Goal: Task Accomplishment & Management: Manage account settings

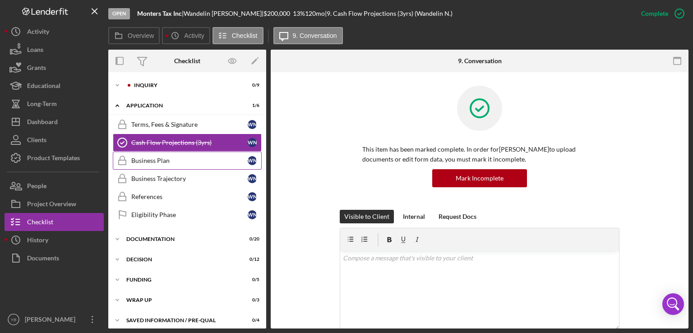
click at [153, 162] on div "Business Plan" at bounding box center [189, 160] width 116 height 7
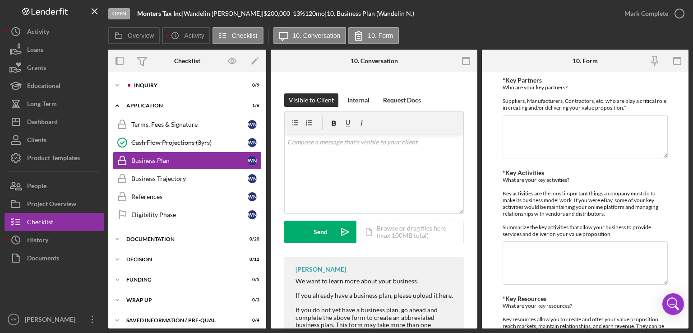
scroll to position [154, 0]
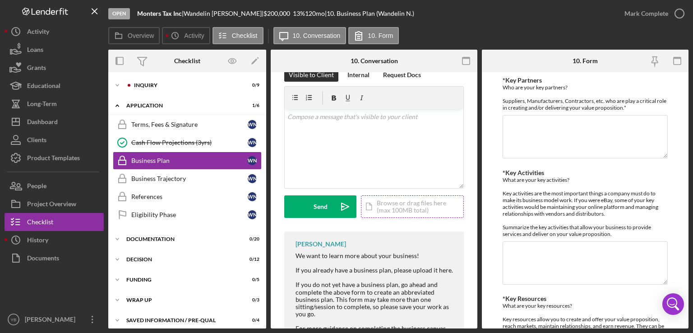
click at [406, 204] on div "Icon/Document Browse or drag files here (max 100MB total) Tap to choose files o…" at bounding box center [412, 206] width 103 height 23
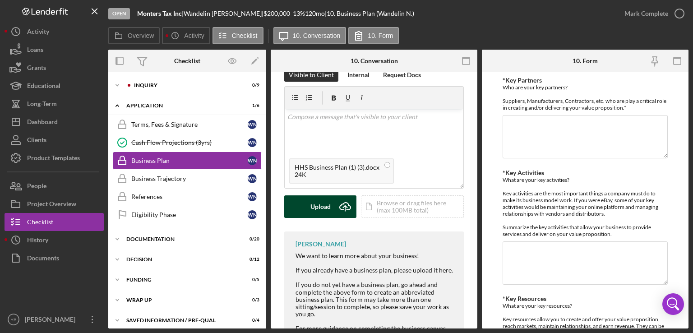
click at [321, 209] on div "Upload" at bounding box center [321, 206] width 20 height 23
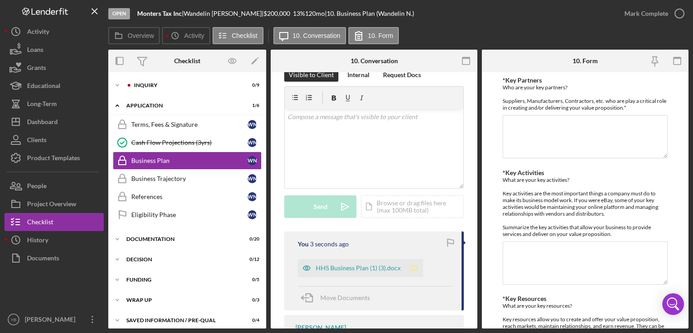
click at [414, 268] on icon "Icon/Star" at bounding box center [414, 268] width 18 height 18
click at [651, 12] on div "Mark Complete" at bounding box center [647, 14] width 44 height 18
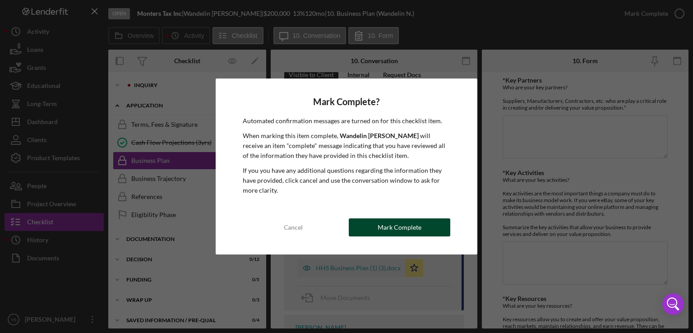
click at [420, 230] on button "Mark Complete" at bounding box center [400, 227] width 102 height 18
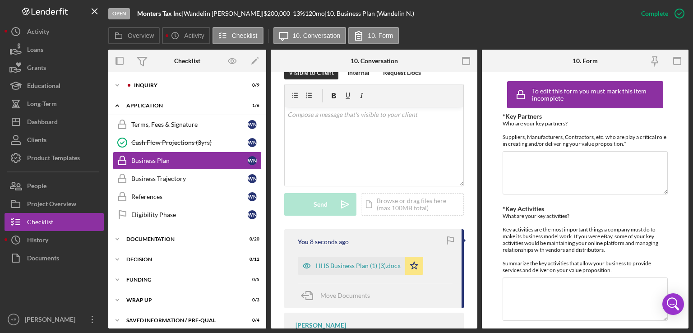
scroll to position [152, 0]
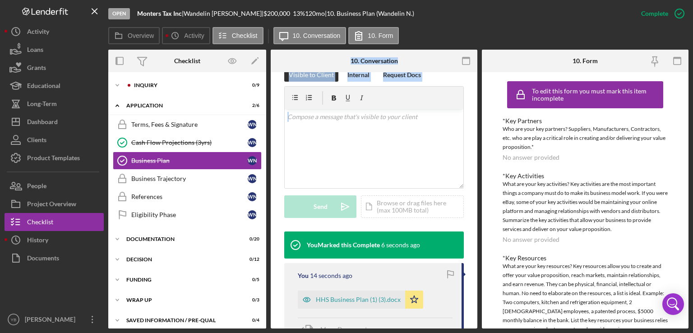
drag, startPoint x: 267, startPoint y: 282, endPoint x: 271, endPoint y: 219, distance: 63.3
click at [271, 219] on div "Overview Internal Workflow Stage Open Icon/Dropdown Arrow Archive (can unarchiv…" at bounding box center [398, 189] width 581 height 279
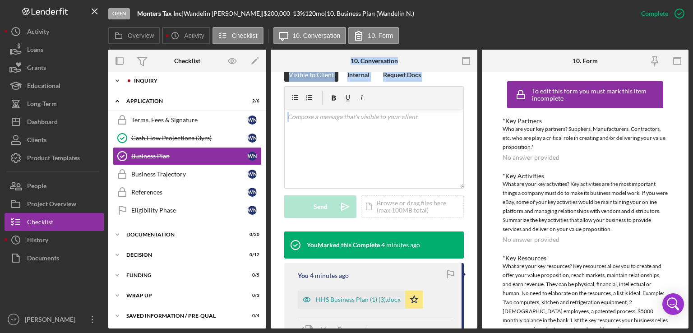
click at [149, 82] on div "Inquiry" at bounding box center [194, 80] width 121 height 5
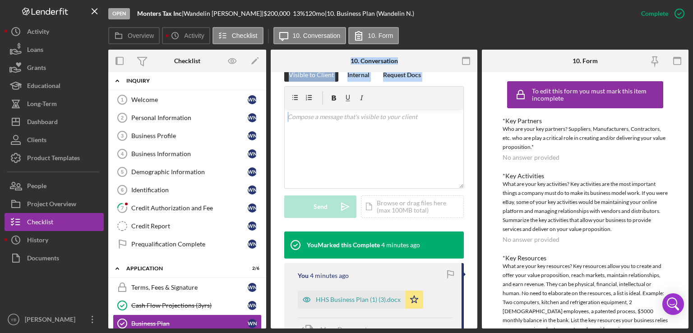
click at [149, 82] on div "Inquiry" at bounding box center [190, 80] width 129 height 5
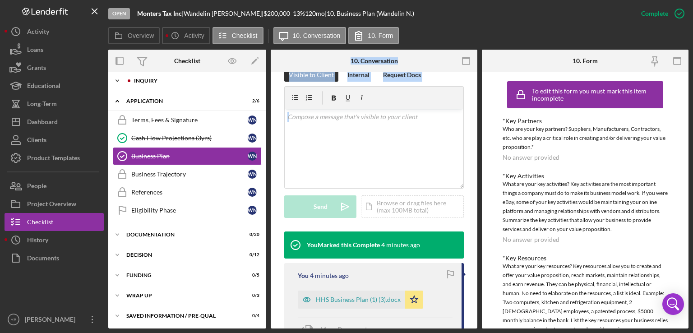
click at [149, 82] on div "Inquiry" at bounding box center [194, 80] width 121 height 5
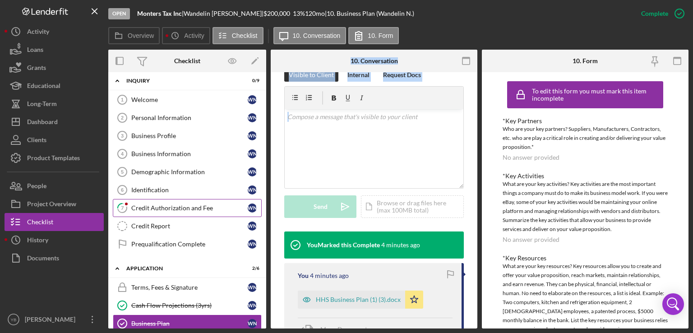
click at [157, 207] on div "Credit Authorization and Fee" at bounding box center [189, 207] width 116 height 7
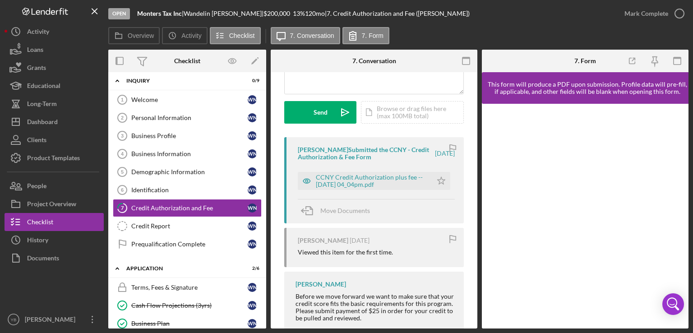
scroll to position [118, 0]
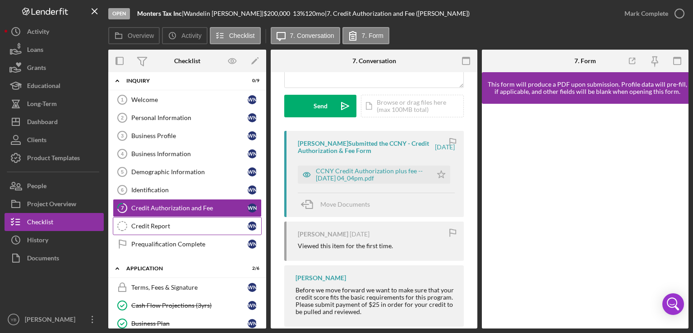
click at [146, 227] on div "Credit Report" at bounding box center [189, 226] width 116 height 7
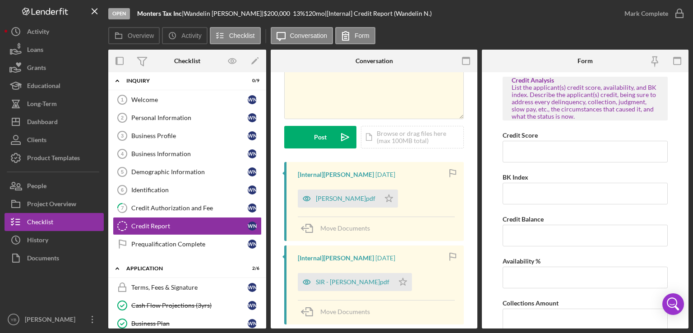
scroll to position [71, 0]
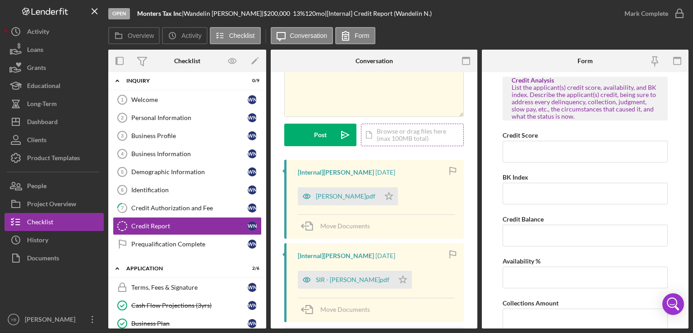
click at [394, 138] on div "Icon/Document Browse or drag files here (max 100MB total) Tap to choose files o…" at bounding box center [412, 135] width 103 height 23
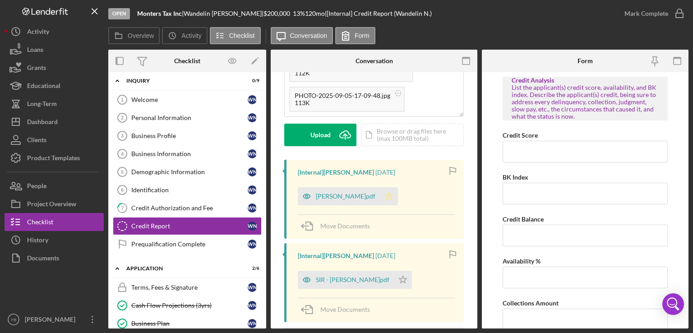
click at [380, 193] on icon "Icon/Star" at bounding box center [389, 196] width 18 height 18
click at [394, 280] on icon "Icon/Star" at bounding box center [403, 280] width 18 height 18
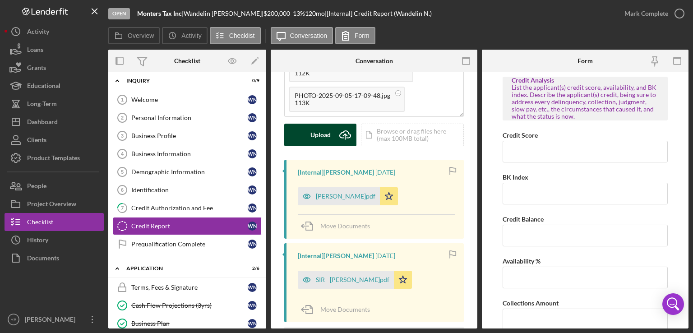
click at [327, 130] on div "Upload" at bounding box center [321, 135] width 20 height 23
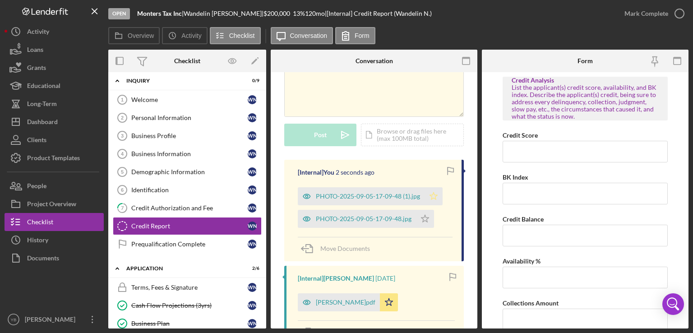
click at [437, 198] on icon "Icon/Star" at bounding box center [434, 196] width 18 height 18
click at [426, 220] on icon "Icon/Star" at bounding box center [425, 219] width 18 height 18
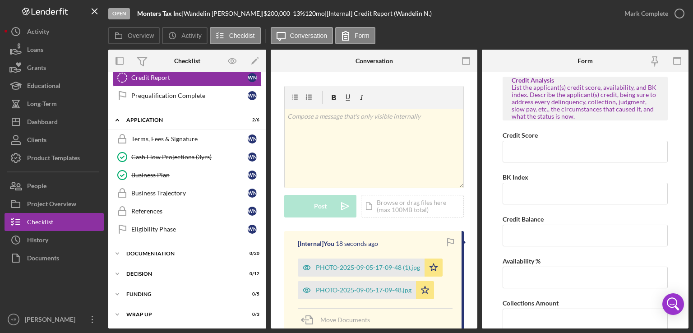
scroll to position [155, 0]
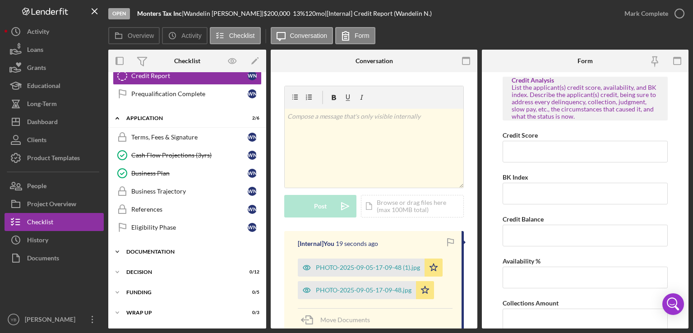
click at [177, 249] on div "Documentation" at bounding box center [190, 251] width 129 height 5
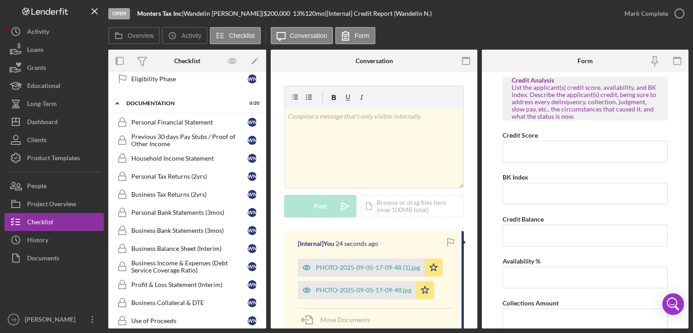
scroll to position [302, 0]
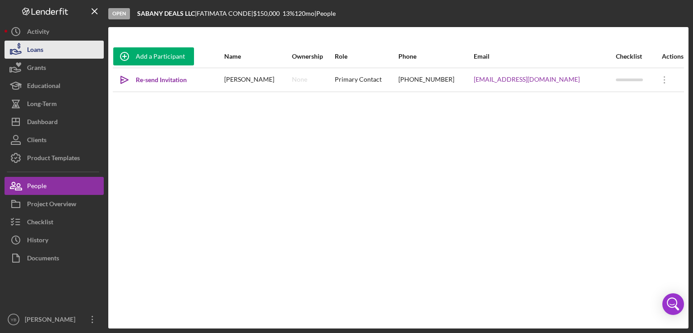
click at [47, 53] on button "Loans" at bounding box center [54, 50] width 99 height 18
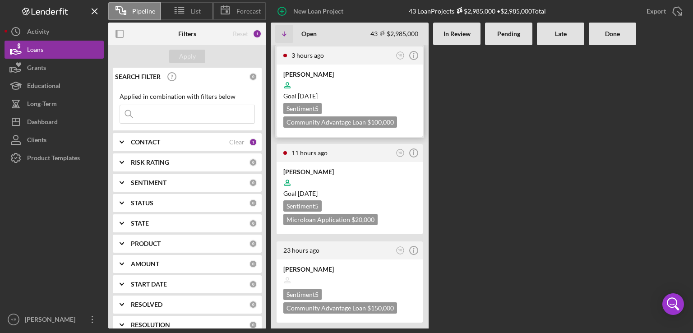
click at [318, 99] on time "[DATE]" at bounding box center [308, 96] width 20 height 8
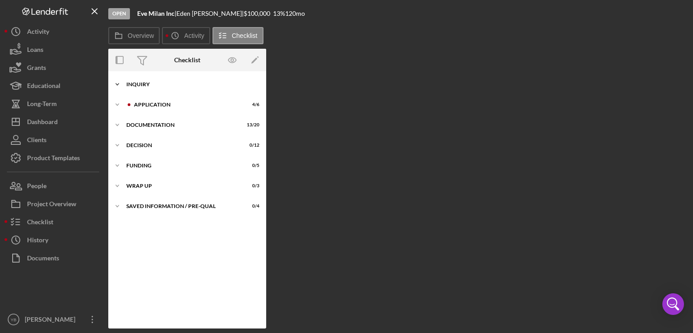
click at [149, 86] on div "Inquiry" at bounding box center [190, 84] width 129 height 5
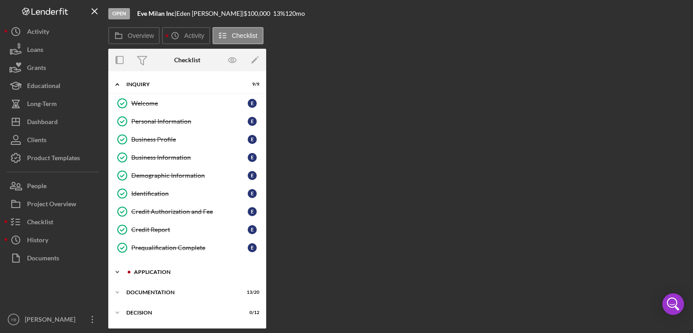
click at [158, 273] on div "Icon/Expander Application 4 / 6" at bounding box center [187, 272] width 158 height 18
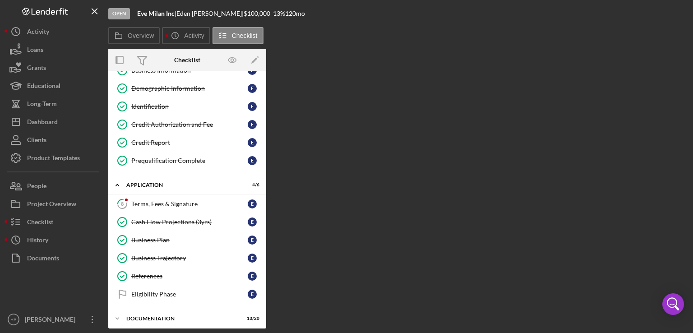
scroll to position [96, 0]
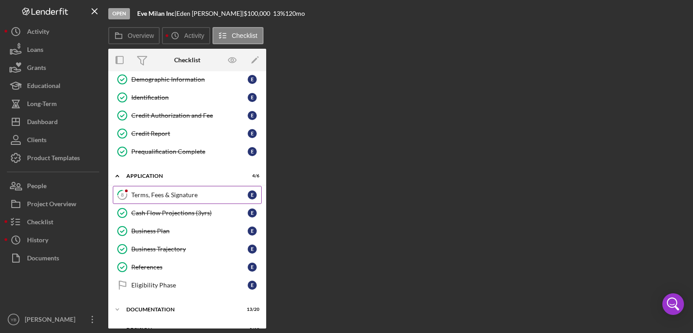
click at [171, 195] on div "Terms, Fees & Signature" at bounding box center [189, 194] width 116 height 7
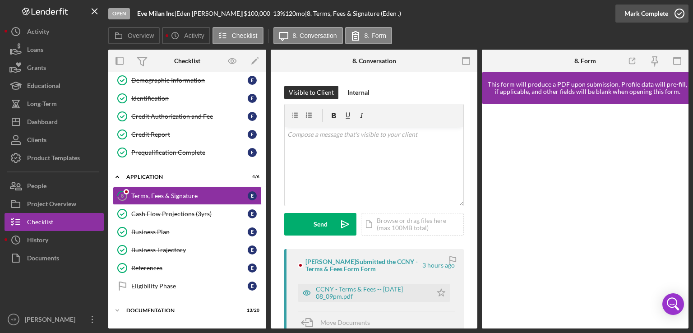
click at [650, 19] on div "Mark Complete" at bounding box center [647, 14] width 44 height 18
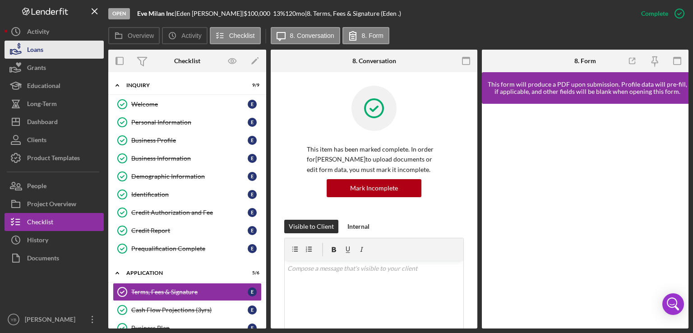
click at [43, 46] on div "Loans" at bounding box center [35, 51] width 16 height 20
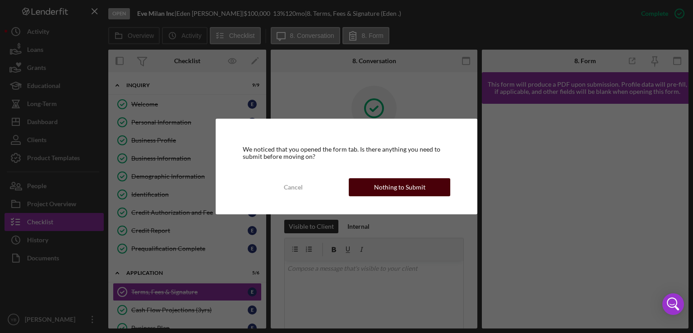
click at [387, 190] on div "Nothing to Submit" at bounding box center [399, 187] width 51 height 18
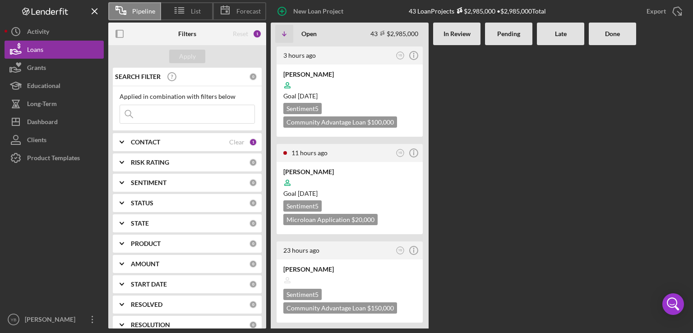
click at [473, 187] on Review at bounding box center [456, 186] width 47 height 283
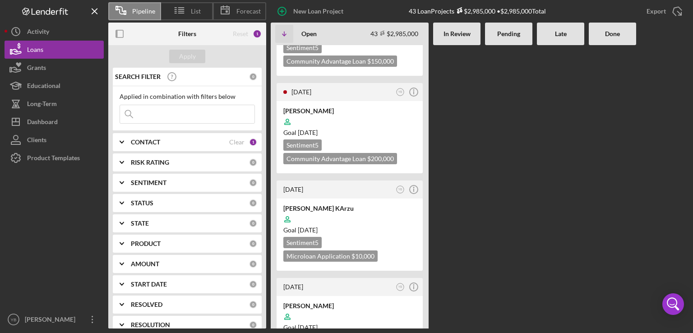
scroll to position [253, 0]
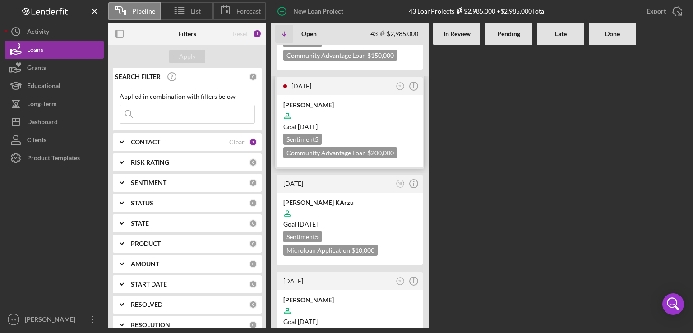
click at [400, 129] on div "Goal [DATE]" at bounding box center [349, 126] width 133 height 9
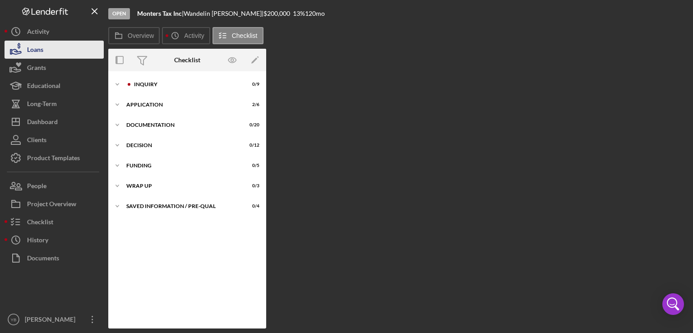
click at [46, 55] on button "Loans" at bounding box center [54, 50] width 99 height 18
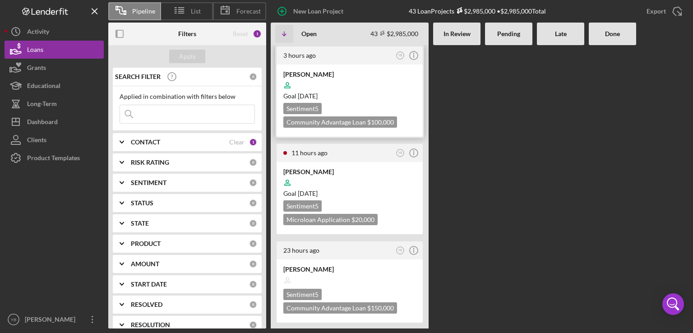
click at [378, 95] on div "Goal [DATE]" at bounding box center [349, 96] width 133 height 9
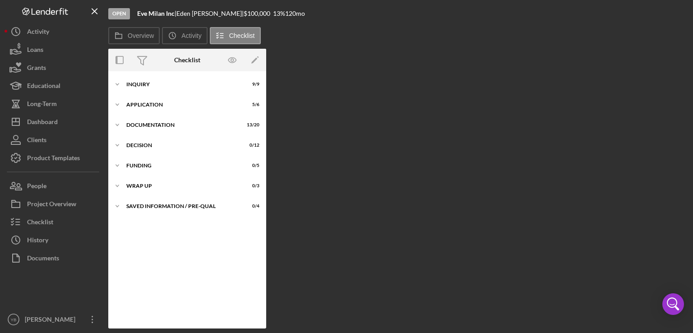
click at [345, 144] on div "Overview Internal Workflow Stage Open Icon/Dropdown Arrow Archive (can unarchiv…" at bounding box center [398, 189] width 581 height 280
click at [143, 87] on div "Icon/Expander Inquiry 9 / 9" at bounding box center [187, 84] width 158 height 18
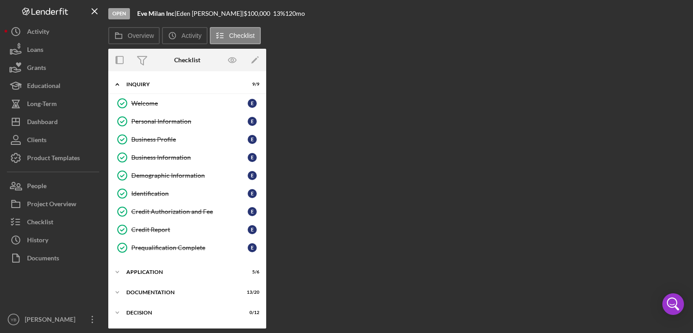
click at [316, 141] on div "Overview Internal Workflow Stage Open Icon/Dropdown Arrow Archive (can unarchiv…" at bounding box center [398, 189] width 581 height 280
click at [138, 269] on div "Application" at bounding box center [190, 271] width 129 height 5
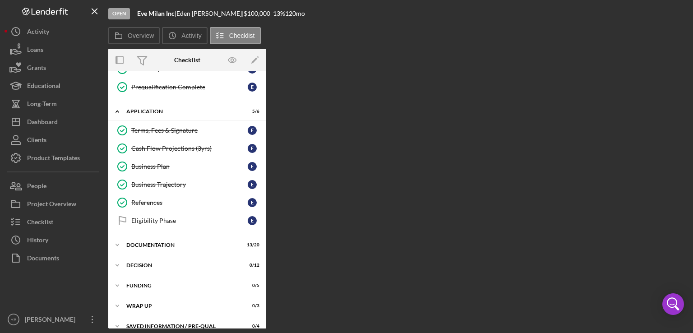
scroll to position [170, 0]
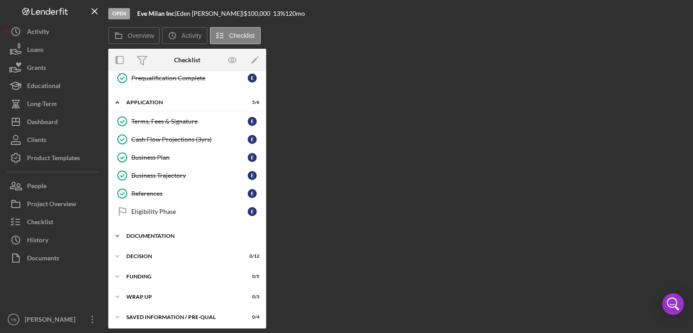
click at [155, 237] on div "Icon/Expander Documentation 13 / 20" at bounding box center [187, 236] width 158 height 18
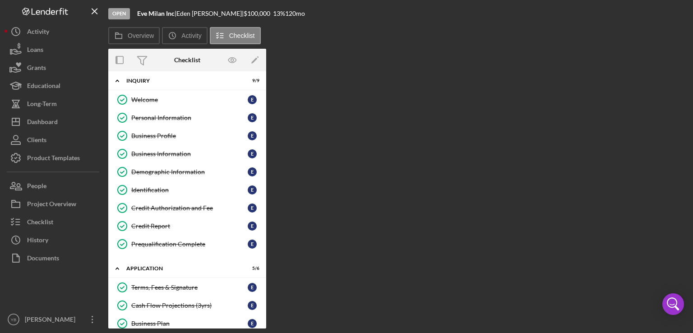
scroll to position [0, 0]
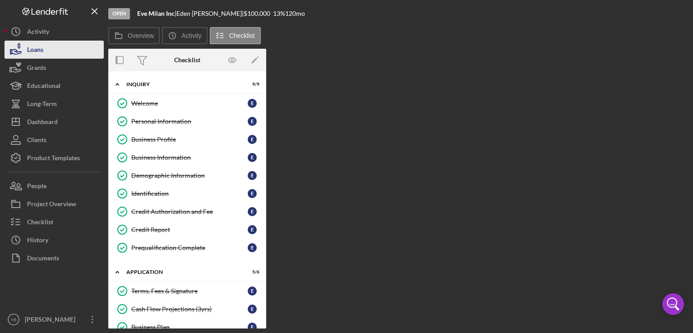
click at [56, 50] on button "Loans" at bounding box center [54, 50] width 99 height 18
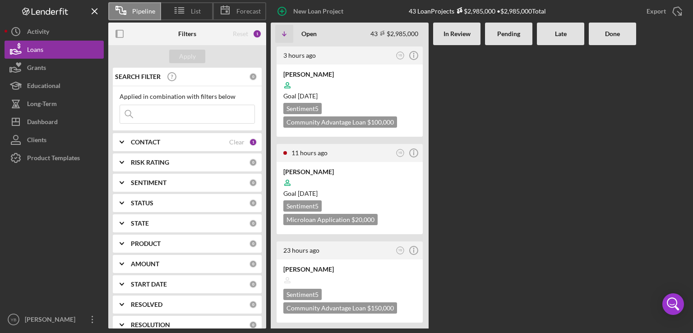
click at [456, 186] on Review at bounding box center [456, 186] width 47 height 283
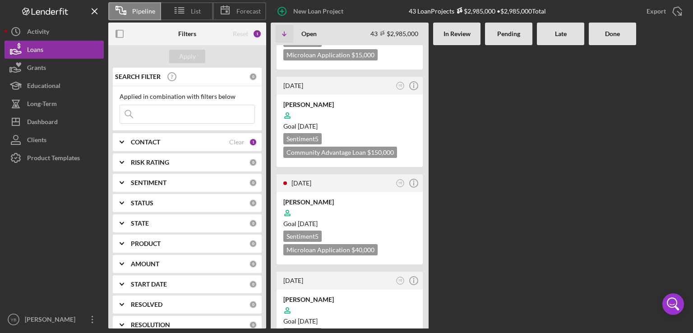
scroll to position [578, 0]
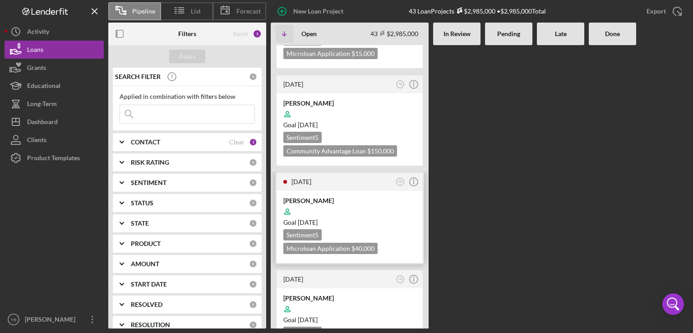
click at [361, 203] on div at bounding box center [349, 211] width 133 height 17
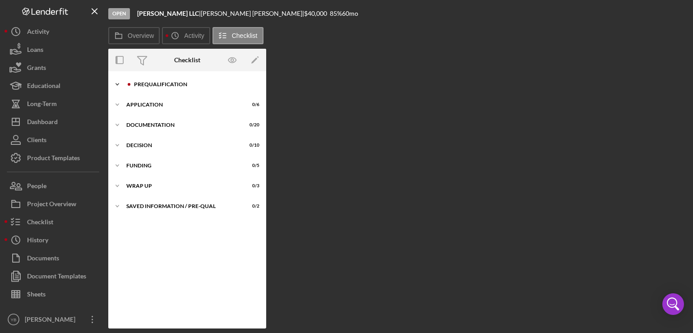
click at [150, 82] on div "Prequalification" at bounding box center [194, 84] width 121 height 5
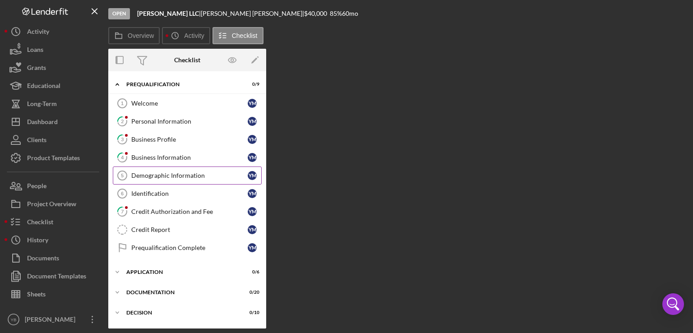
drag, startPoint x: 266, startPoint y: 201, endPoint x: 235, endPoint y: 165, distance: 47.6
click at [235, 165] on div "Overview Internal Workflow Stage Open Icon/Dropdown Arrow Archive (can unarchiv…" at bounding box center [398, 189] width 581 height 280
